Goal: Information Seeking & Learning: Learn about a topic

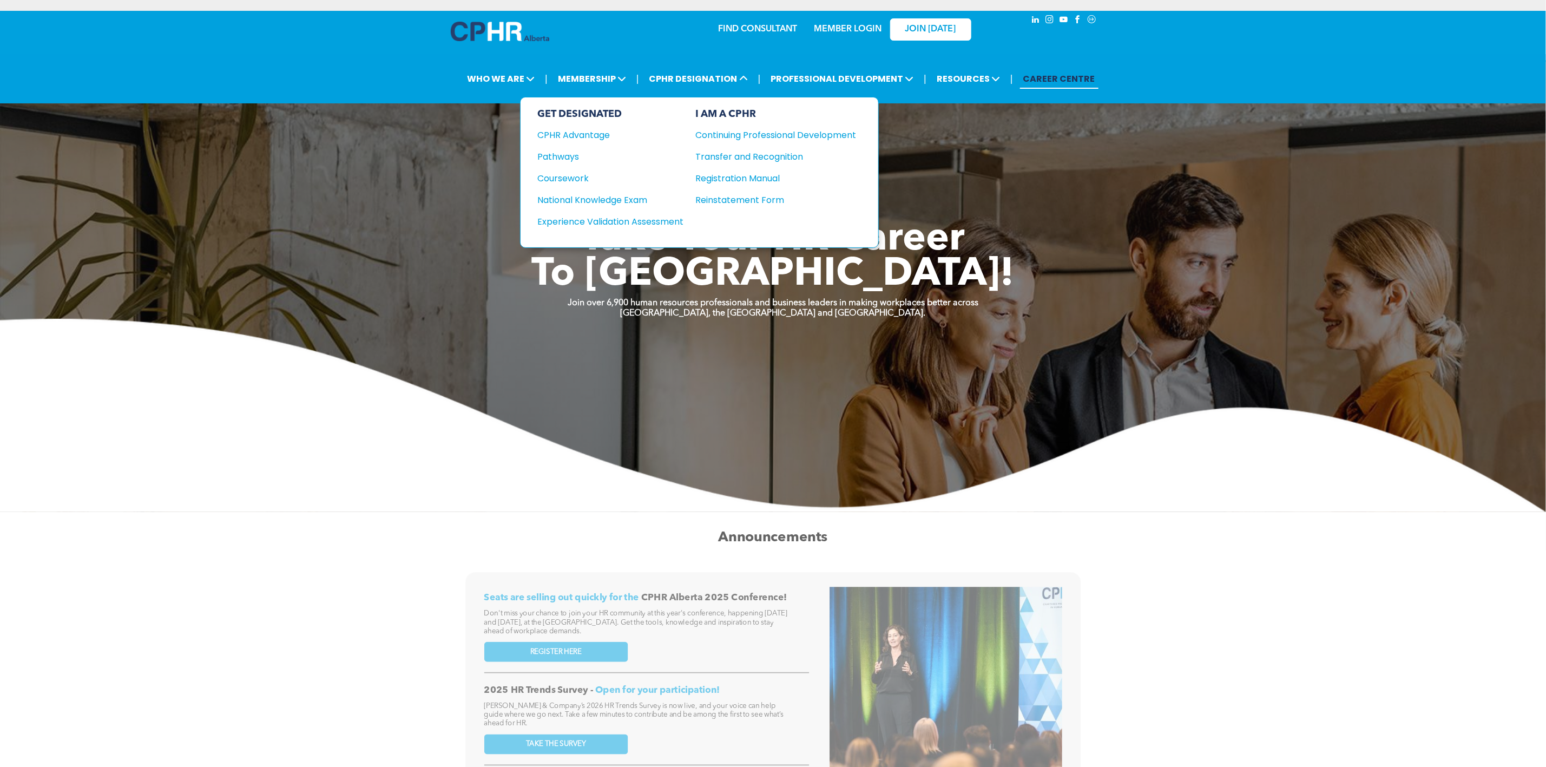
click at [645, 198] on div "National Knowledge Exam" at bounding box center [604, 200] width 132 height 14
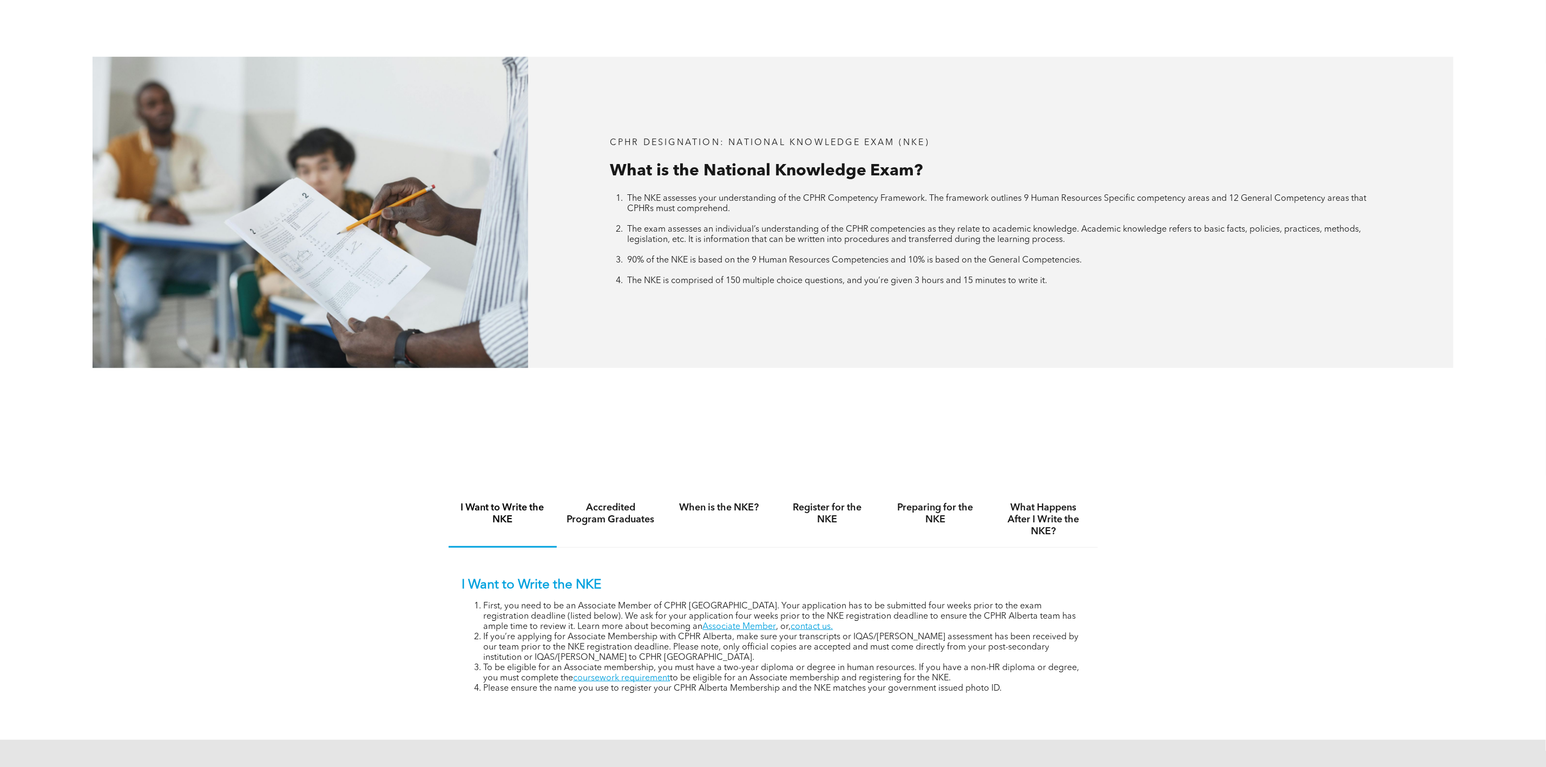
scroll to position [812, 0]
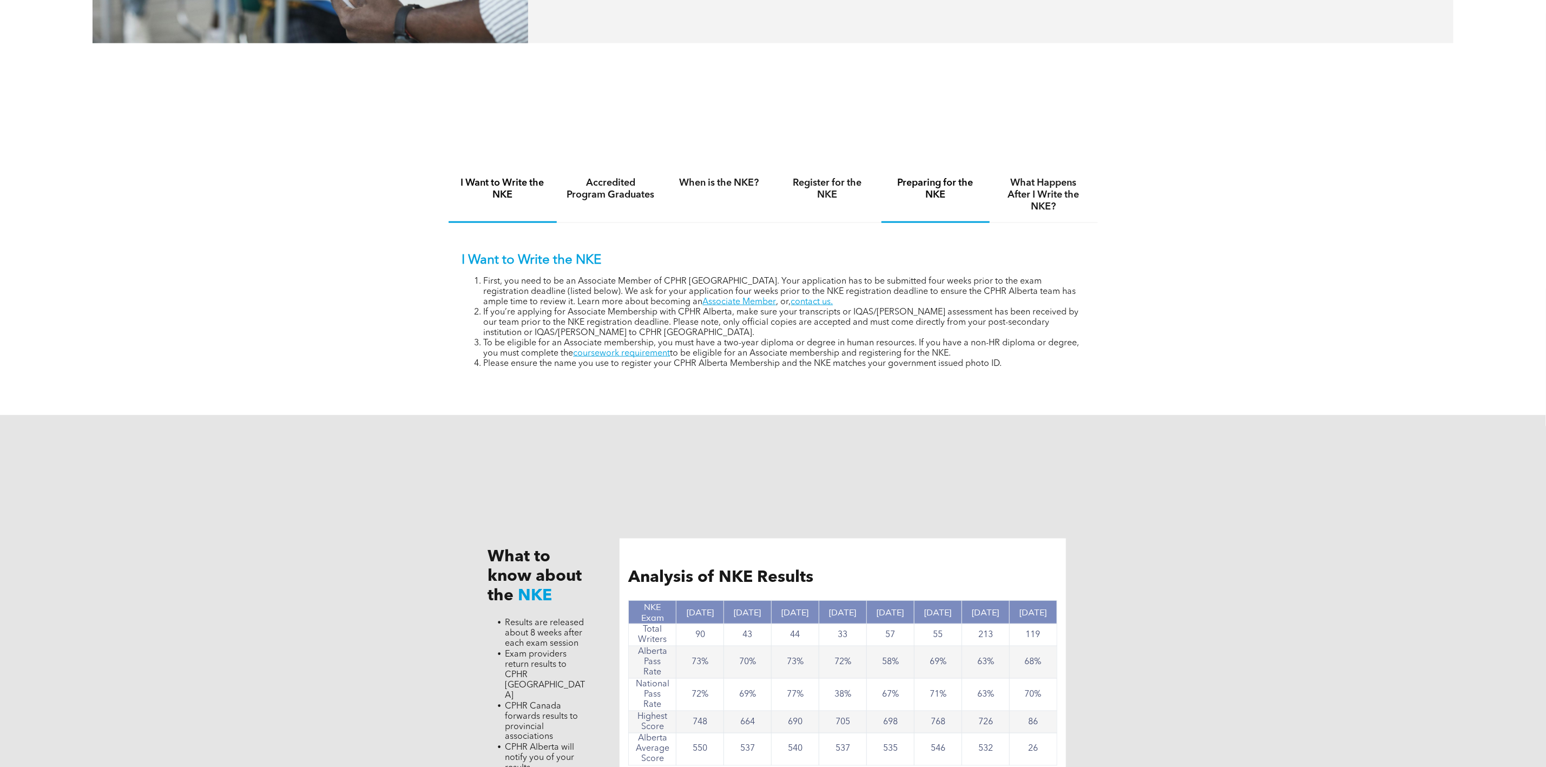
click at [917, 187] on h4 "Preparing for the NKE" at bounding box center [935, 189] width 89 height 24
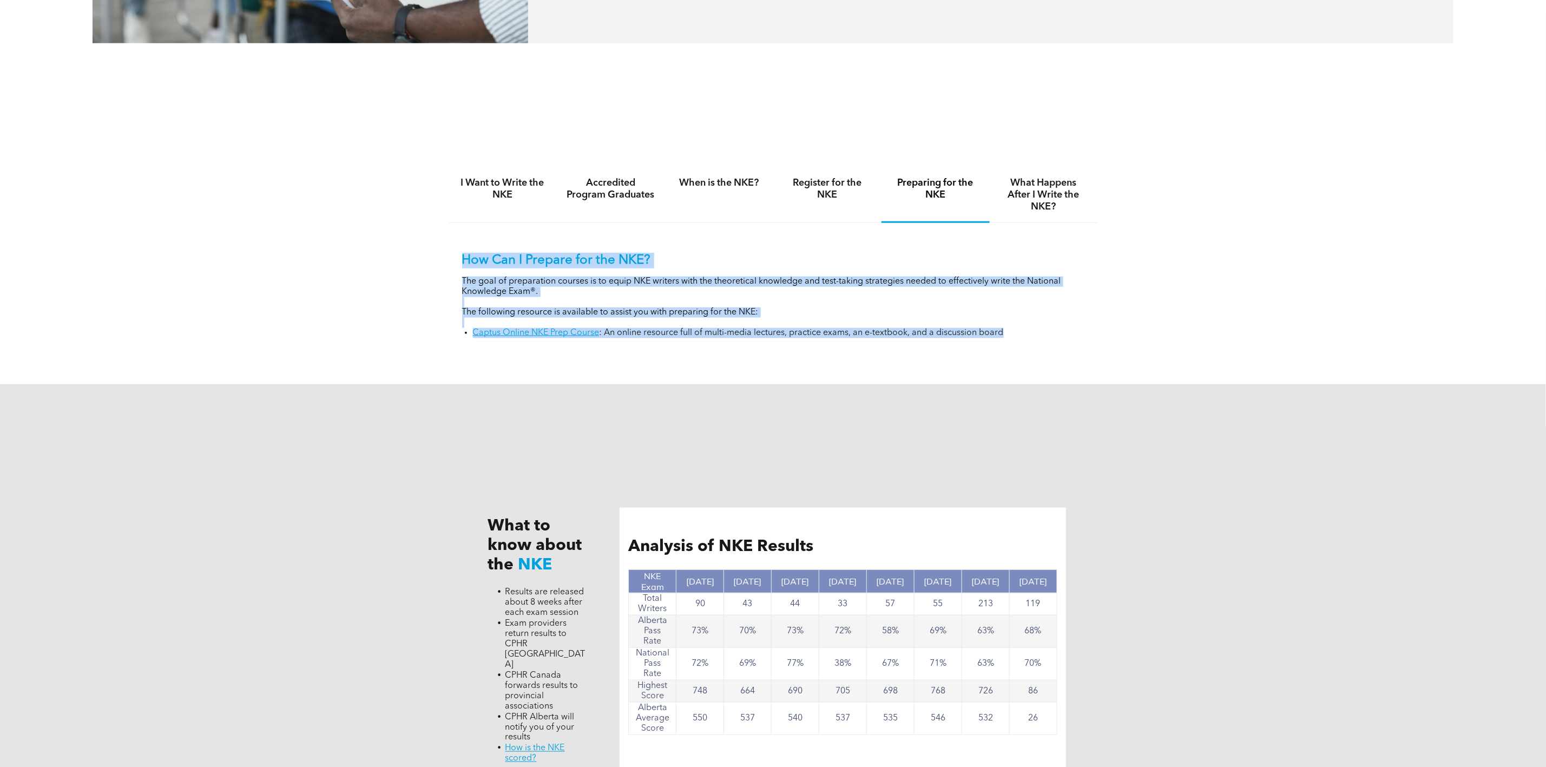
drag, startPoint x: 1020, startPoint y: 335, endPoint x: 433, endPoint y: 265, distance: 590.3
click at [433, 265] on div "I Want to Write the NKE Accredited Program Graduates When is the NKE? Register …" at bounding box center [773, 260] width 1546 height 248
copy div "How Can I Prepare for the NKE? The goal of preparation courses is to equip NKE …"
click at [1017, 206] on h4 "What Happens After I Write the NKE?" at bounding box center [1044, 195] width 89 height 36
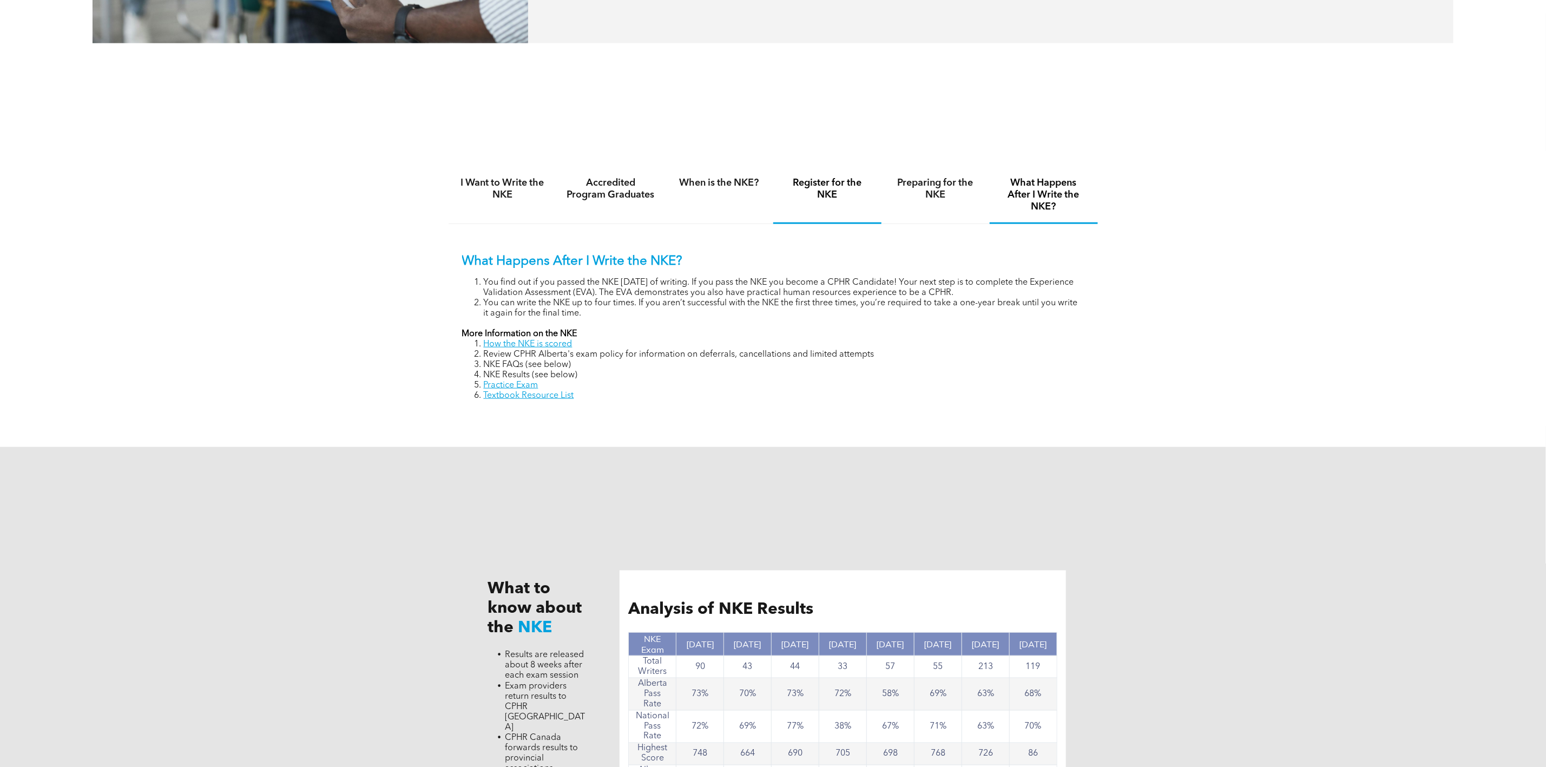
click at [838, 193] on h4 "Register for the NKE" at bounding box center [827, 189] width 89 height 24
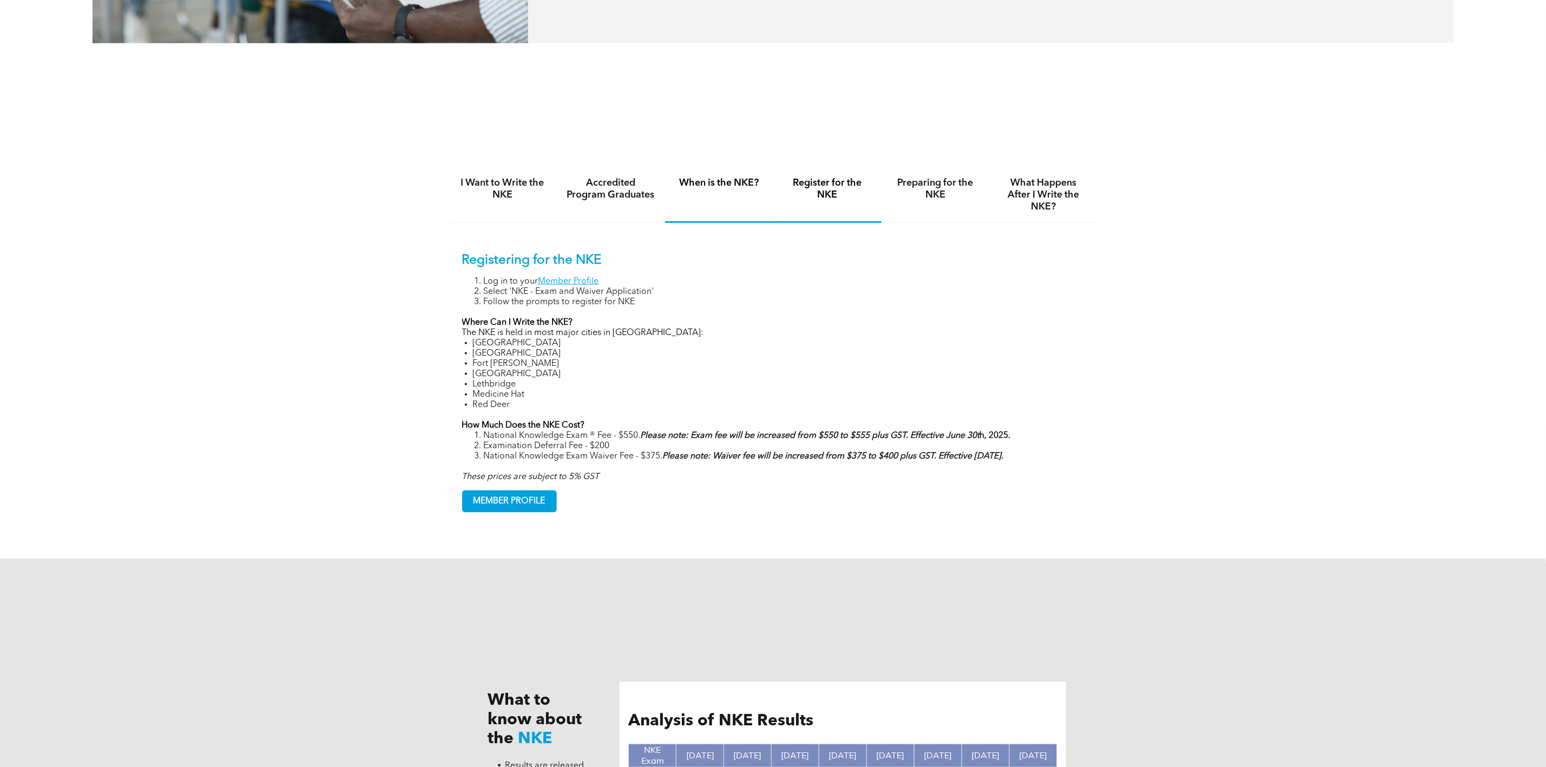
click at [719, 187] on h4 "When is the NKE?" at bounding box center [719, 183] width 89 height 12
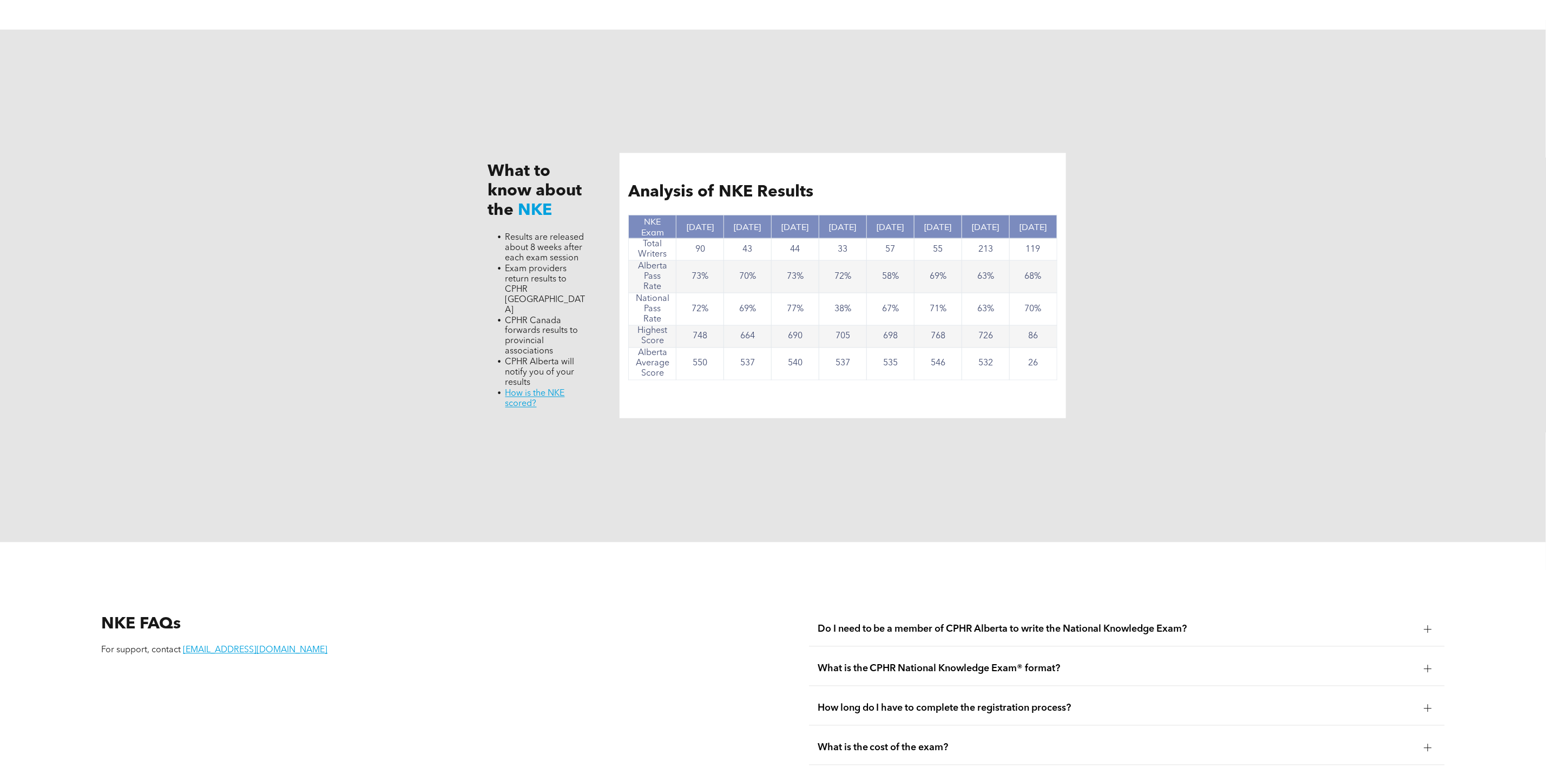
scroll to position [893, 0]
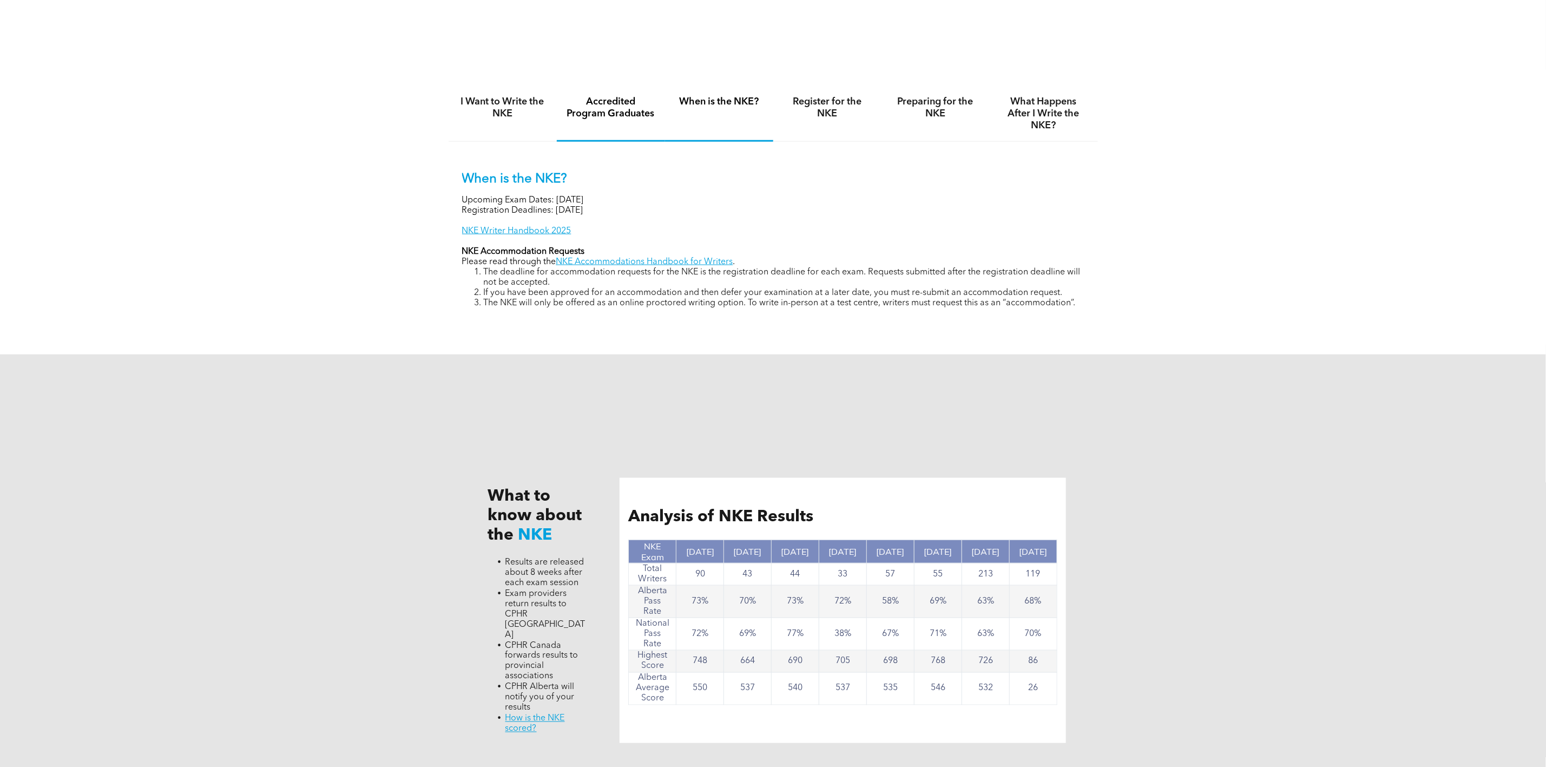
click at [584, 114] on h4 "Accredited Program Graduates" at bounding box center [611, 108] width 89 height 24
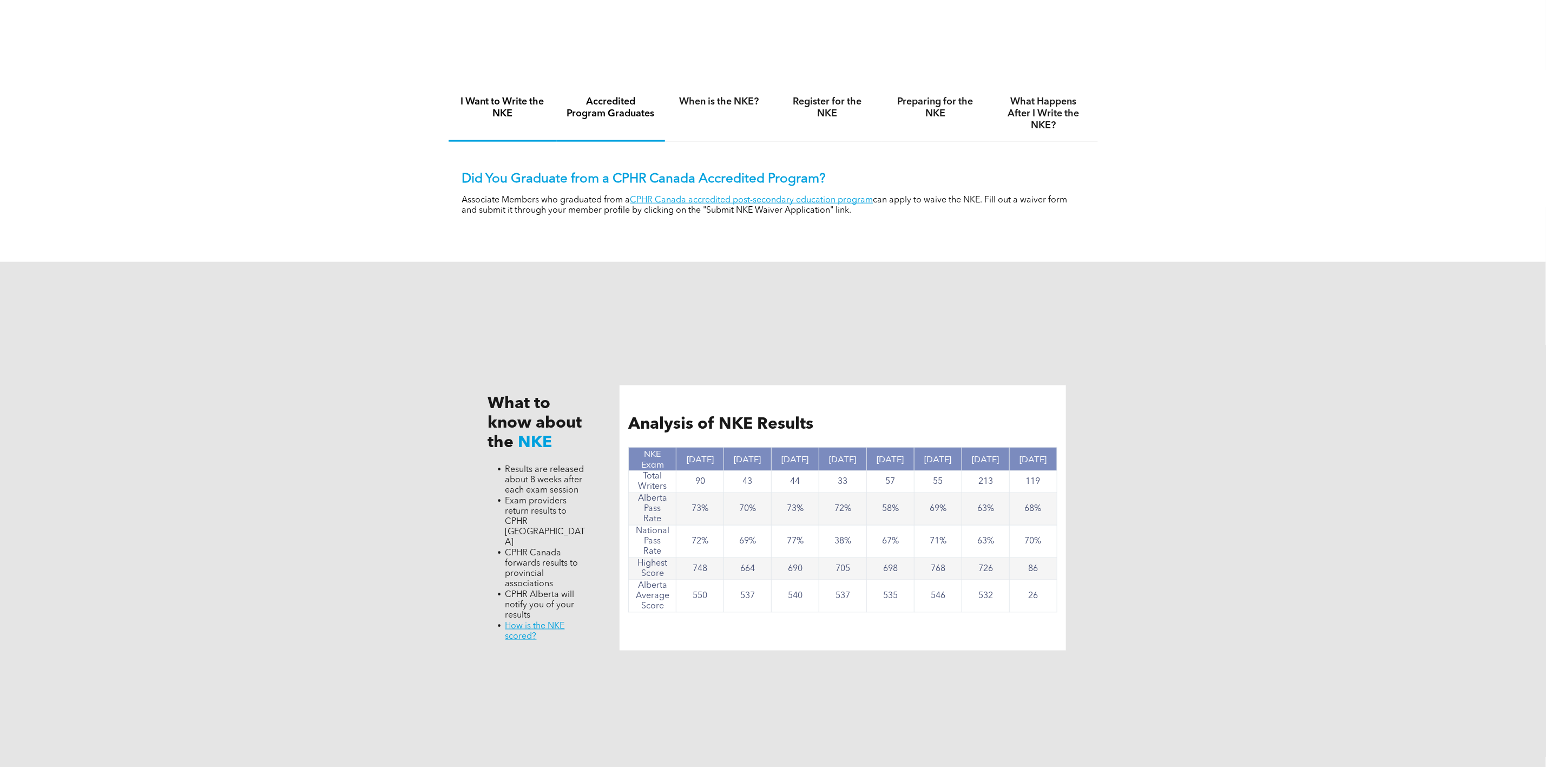
click at [534, 115] on h4 "I Want to Write the NKE" at bounding box center [502, 108] width 89 height 24
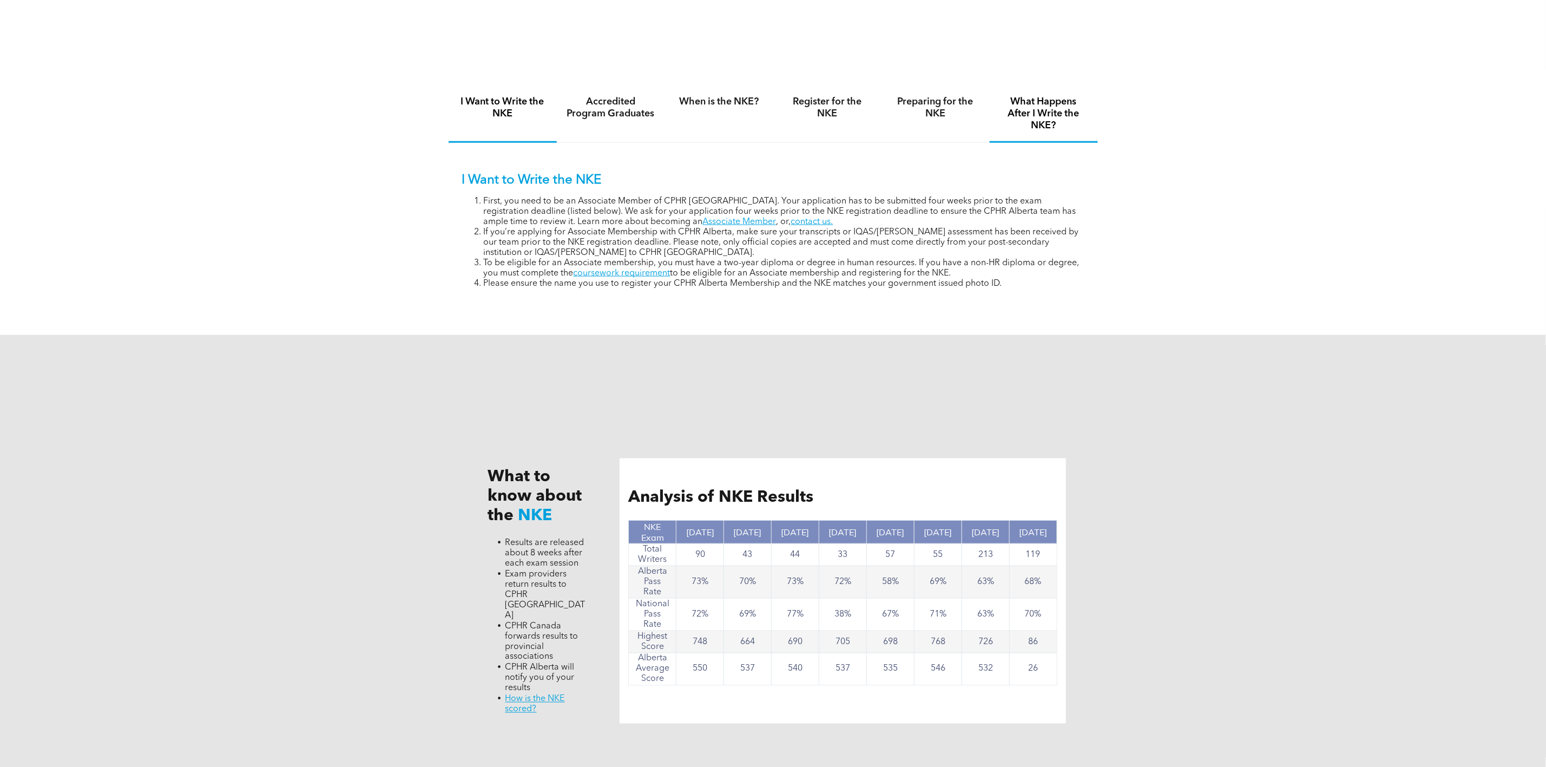
click at [1066, 127] on h4 "What Happens After I Write the NKE?" at bounding box center [1044, 114] width 89 height 36
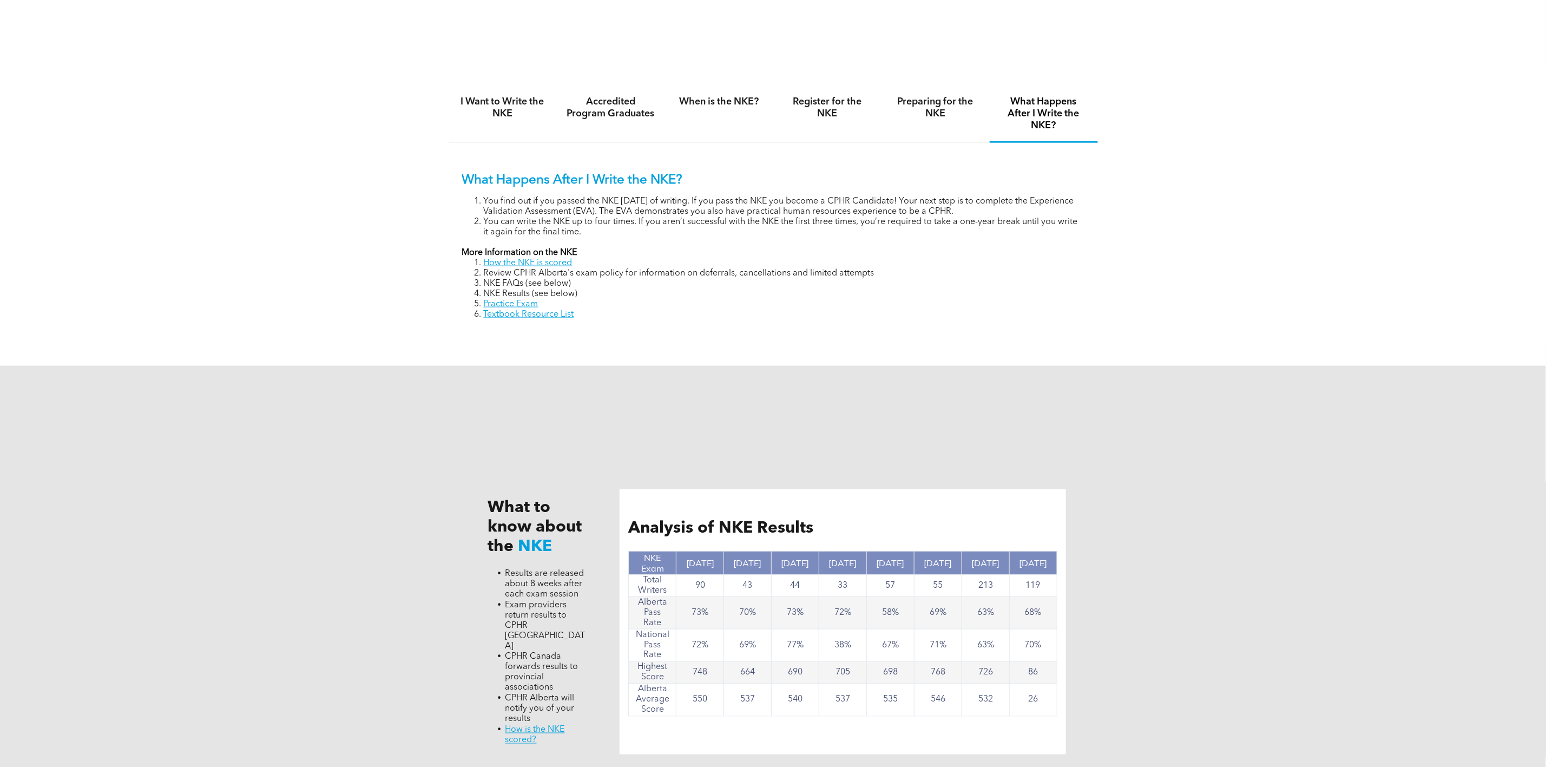
drag, startPoint x: 587, startPoint y: 320, endPoint x: 483, endPoint y: 304, distance: 105.2
click at [483, 304] on ol "How the NKE is scored Review CPHR Alberta's exam policy for information on defe…" at bounding box center [773, 289] width 622 height 62
copy ol "Practice Exam Textbook Resource List"
click at [588, 317] on li "Textbook Resource List" at bounding box center [784, 315] width 601 height 10
drag, startPoint x: 539, startPoint y: 307, endPoint x: 484, endPoint y: 308, distance: 55.2
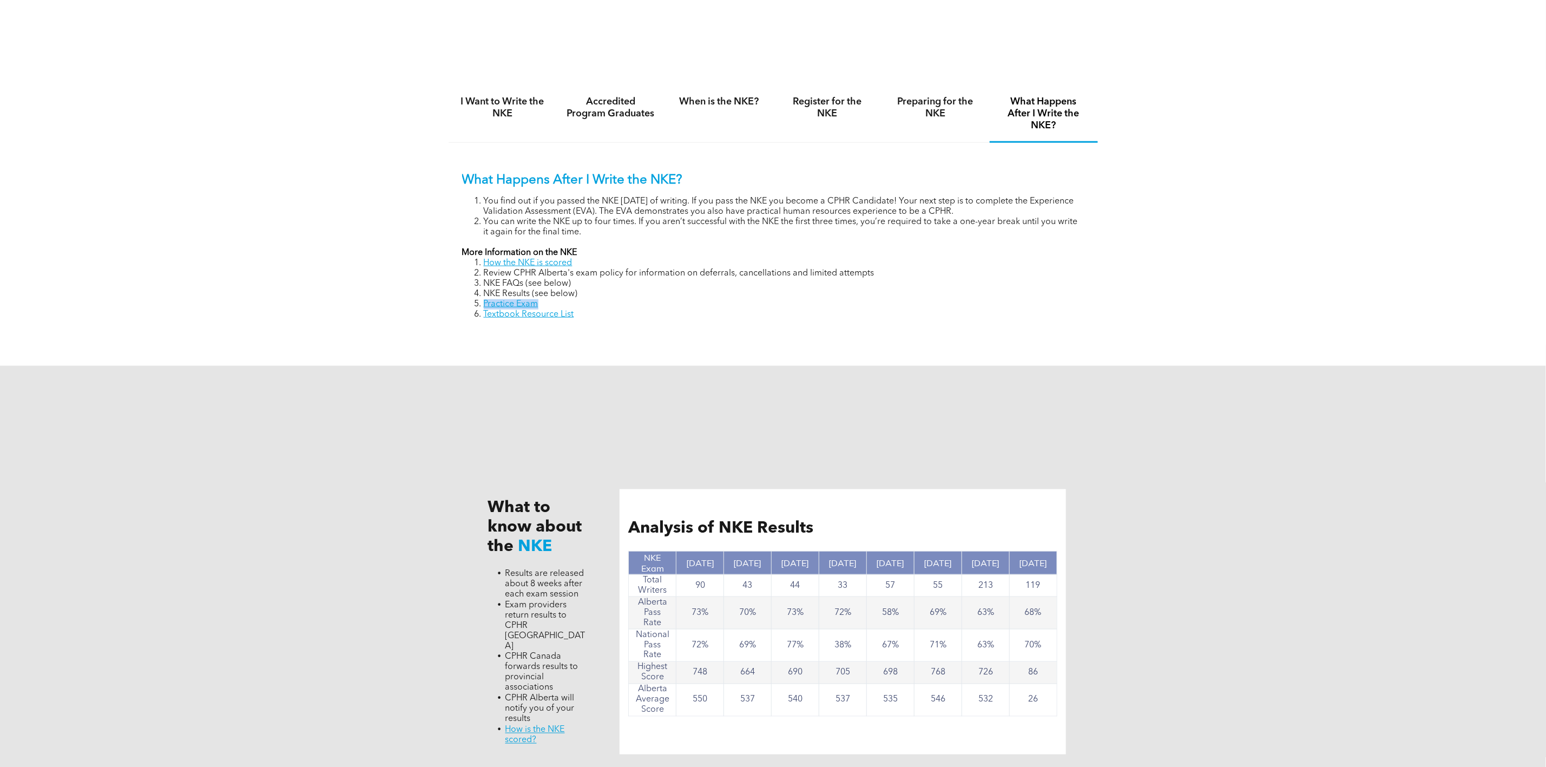
click at [484, 308] on li "Practice Exam" at bounding box center [784, 304] width 601 height 10
copy link "Practice Exam"
drag, startPoint x: 602, startPoint y: 320, endPoint x: 483, endPoint y: 324, distance: 119.6
click at [483, 324] on div "What Happens After I Write the NKE? You find out if you passed the NKE [DATE] o…" at bounding box center [773, 238] width 649 height 190
copy link "Textbook Resource List"
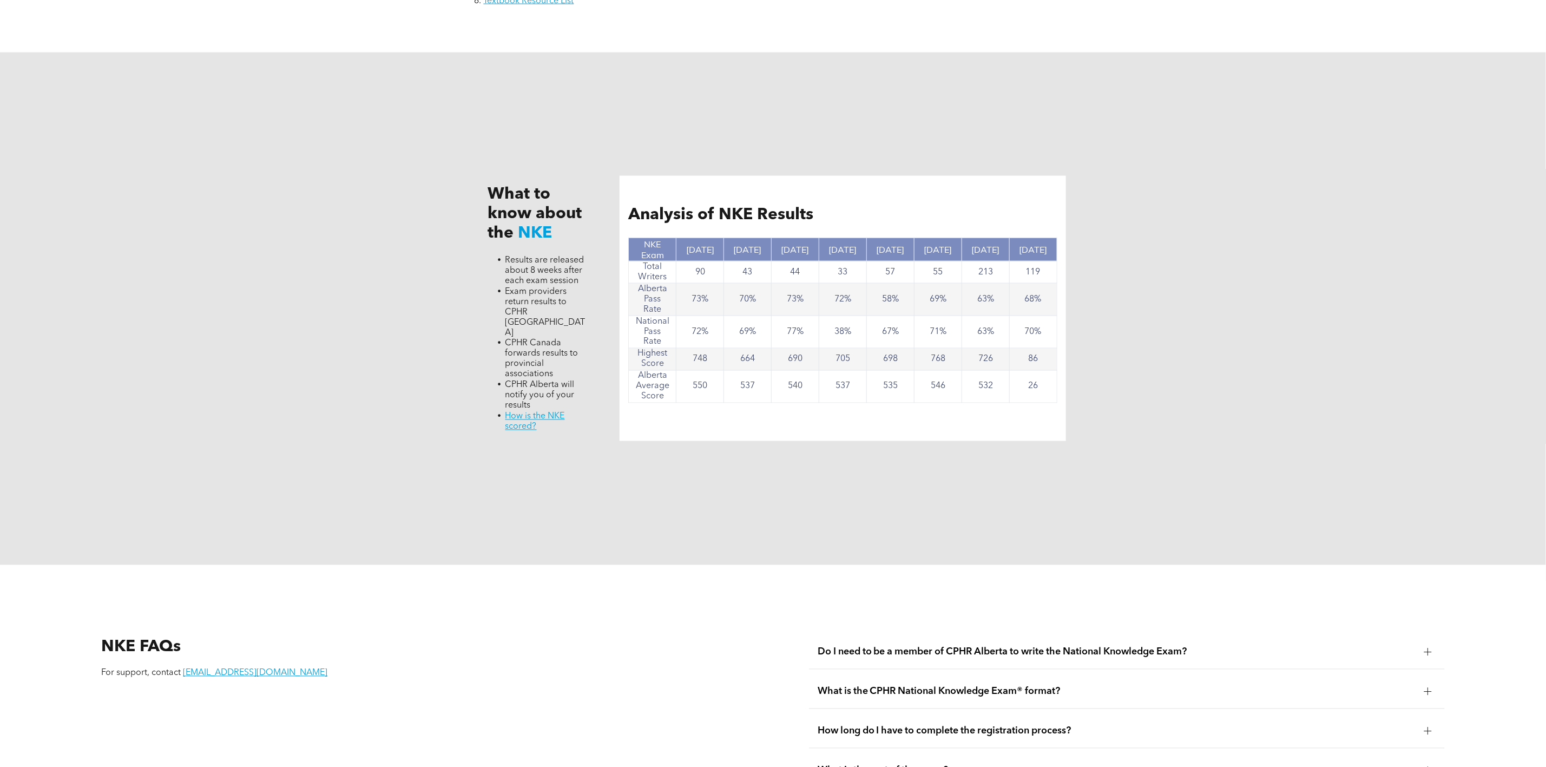
scroll to position [1299, 0]
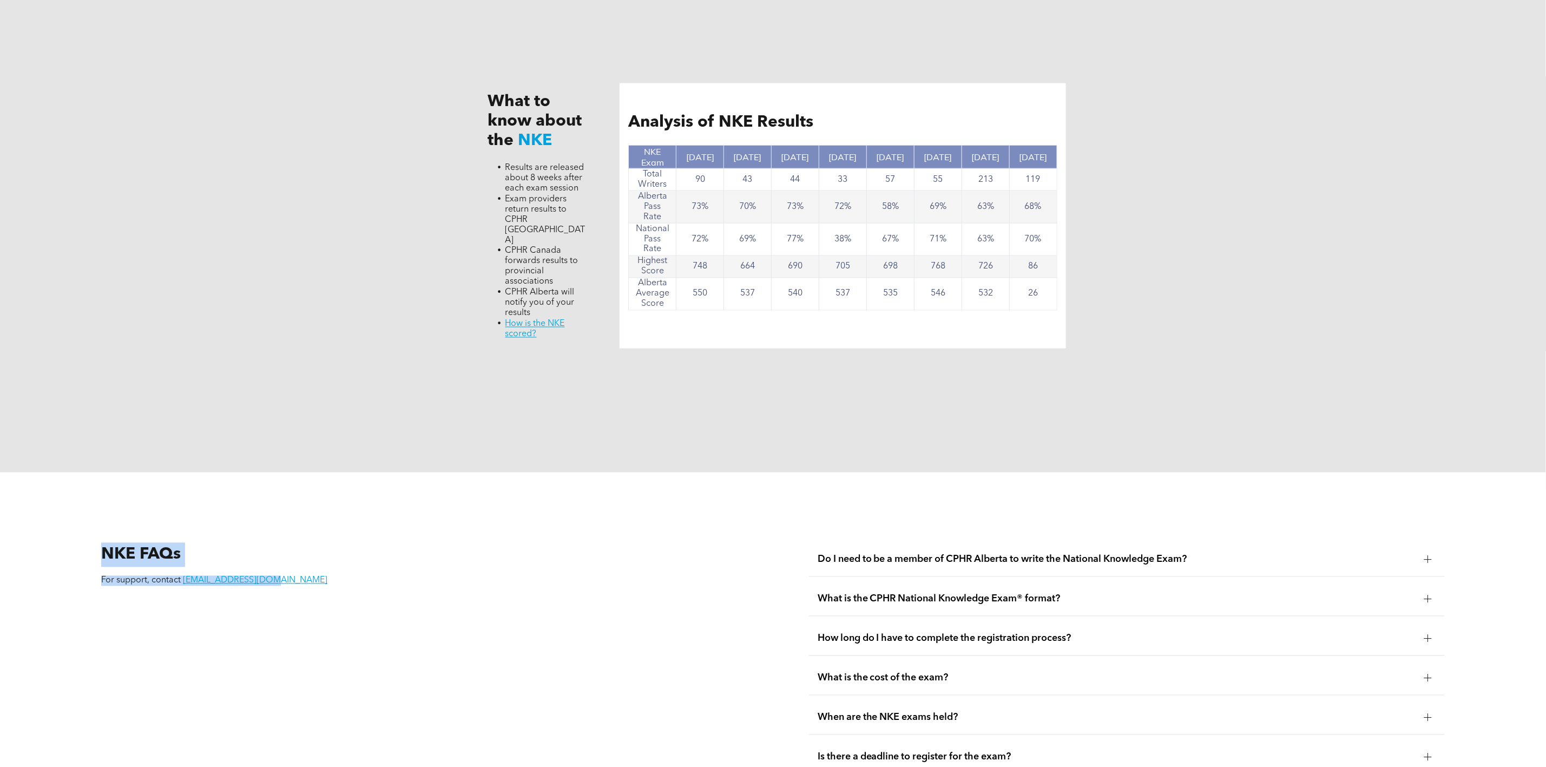
drag, startPoint x: 290, startPoint y: 566, endPoint x: 70, endPoint y: 528, distance: 222.4
click at [70, 528] on div "NKE FAQs For support, contact [EMAIL_ADDRESS][DOMAIN_NAME] Do I need to be a me…" at bounding box center [773, 737] width 1546 height 531
copy div "NKE FAQs For support, contact [EMAIL_ADDRESS][DOMAIN_NAME]"
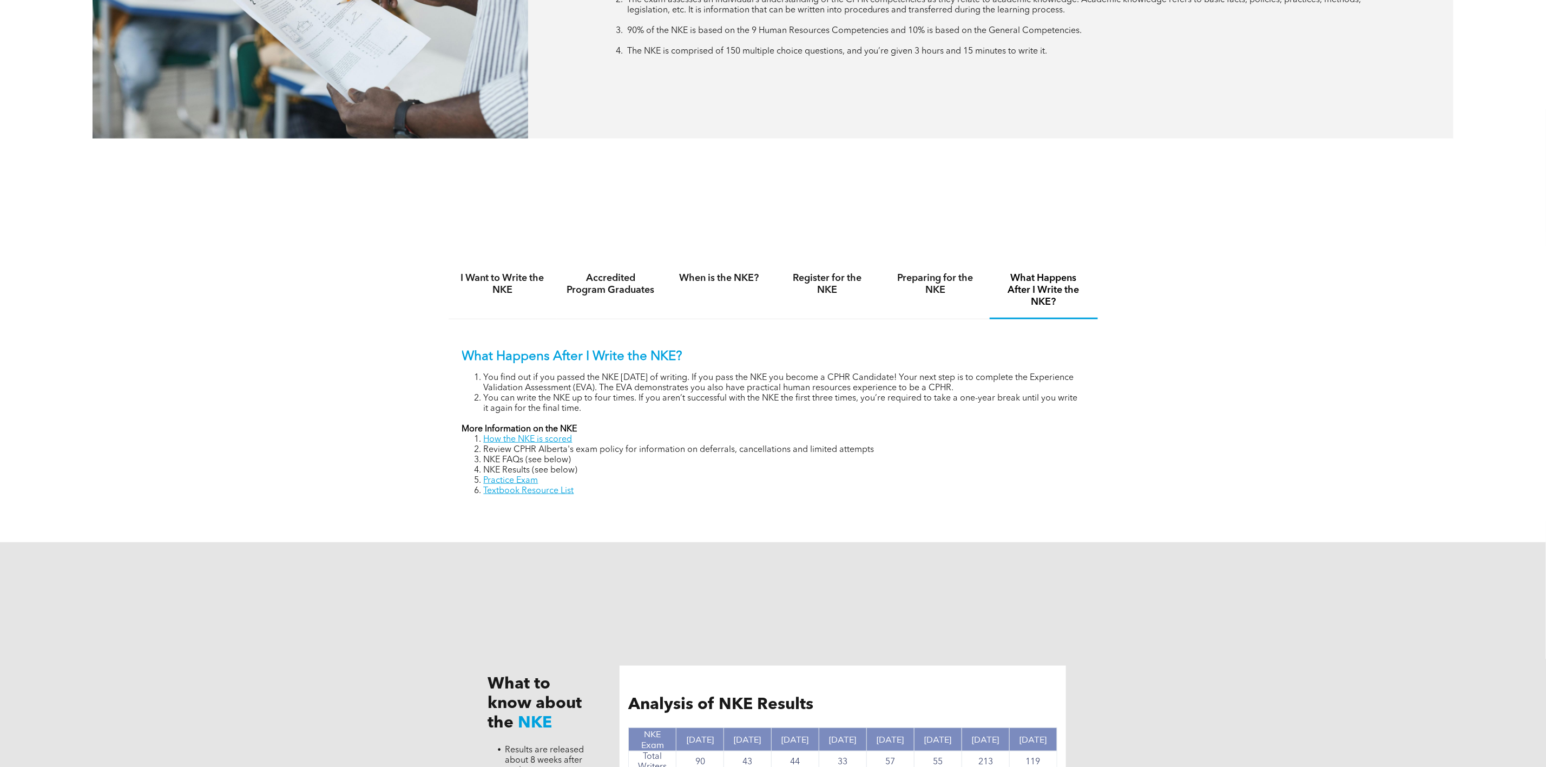
scroll to position [568, 0]
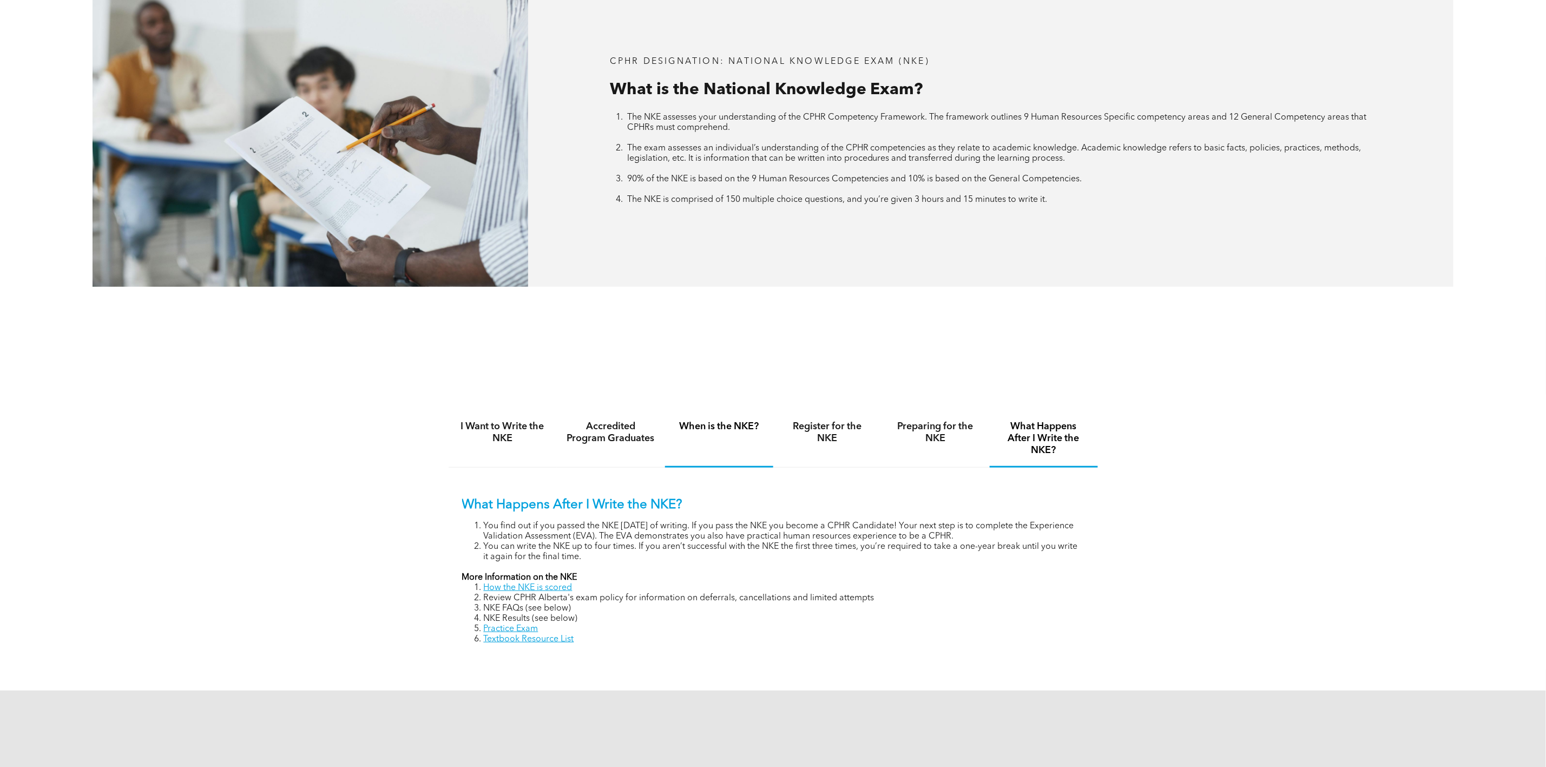
click at [720, 438] on div "When is the NKE?" at bounding box center [719, 439] width 108 height 57
